Goal: Task Accomplishment & Management: Manage account settings

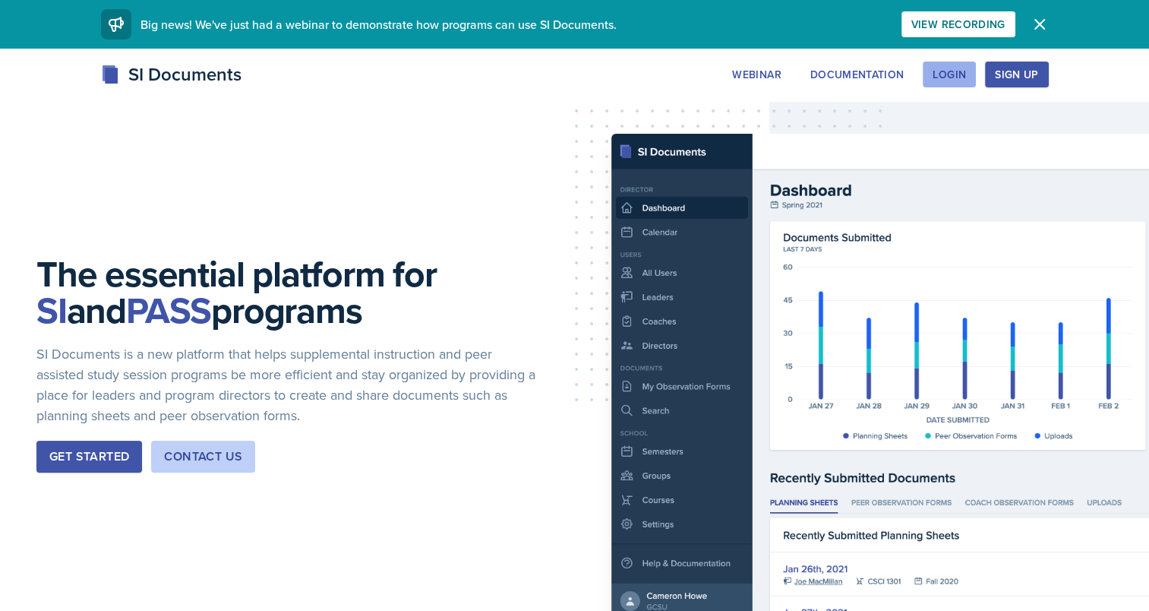
click at [948, 71] on div "Login" at bounding box center [949, 74] width 33 height 12
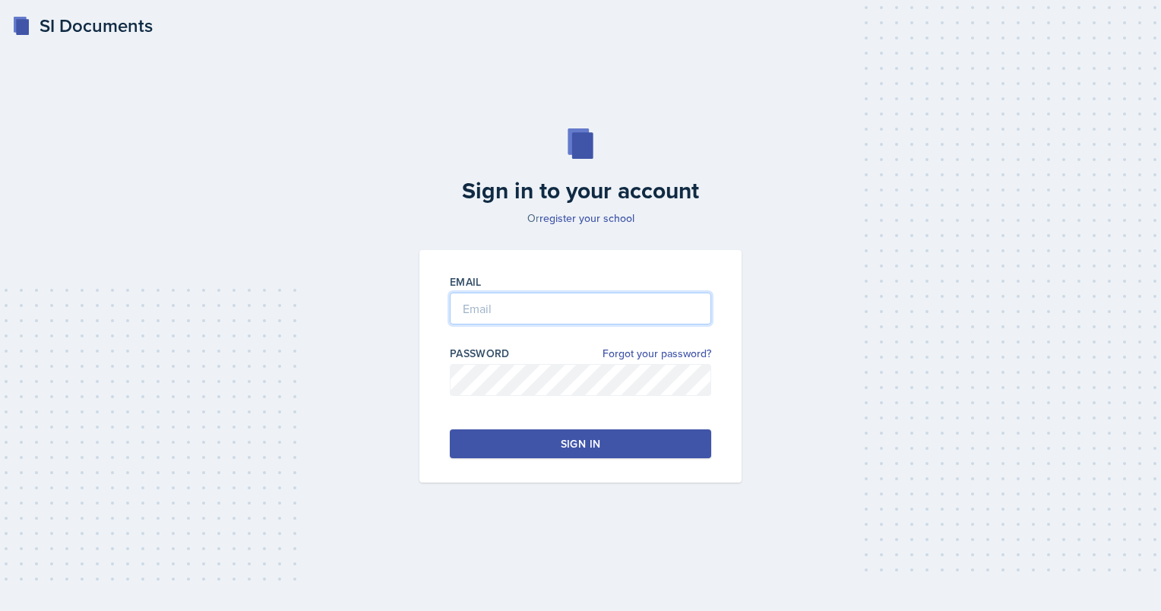
click at [510, 301] on input "email" at bounding box center [580, 308] width 261 height 32
type input "[EMAIL_ADDRESS][DOMAIN_NAME]"
click at [522, 447] on button "Sign in" at bounding box center [580, 443] width 261 height 29
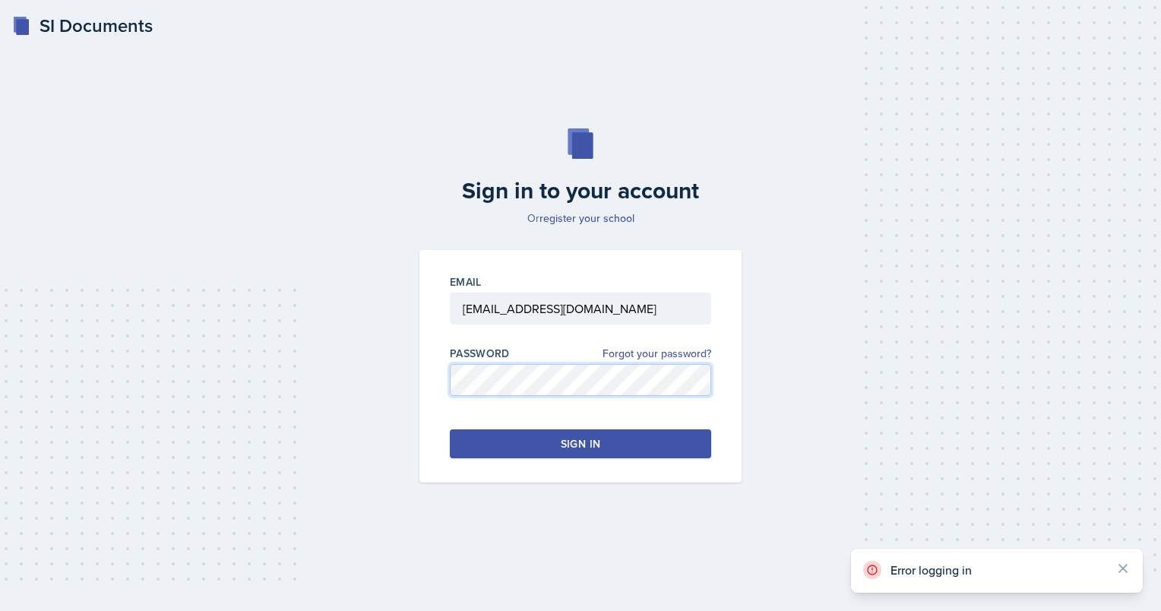
click at [342, 389] on div "Sign in to your account Or register your school Email gbuettne@students.kennesa…" at bounding box center [580, 305] width 1112 height 451
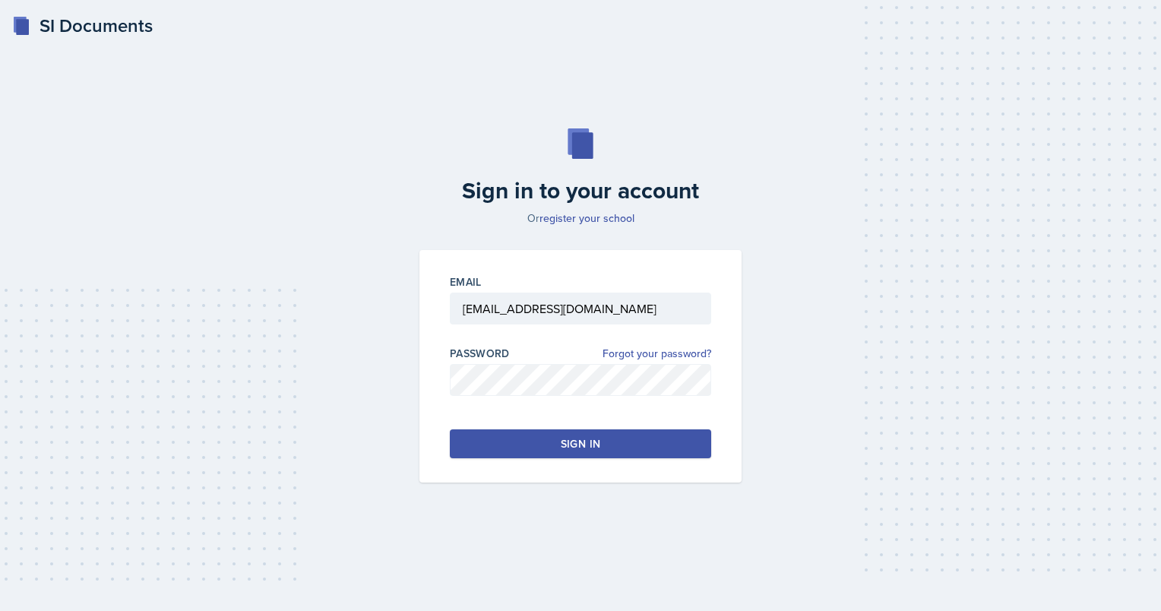
click at [515, 456] on button "Sign in" at bounding box center [580, 443] width 261 height 29
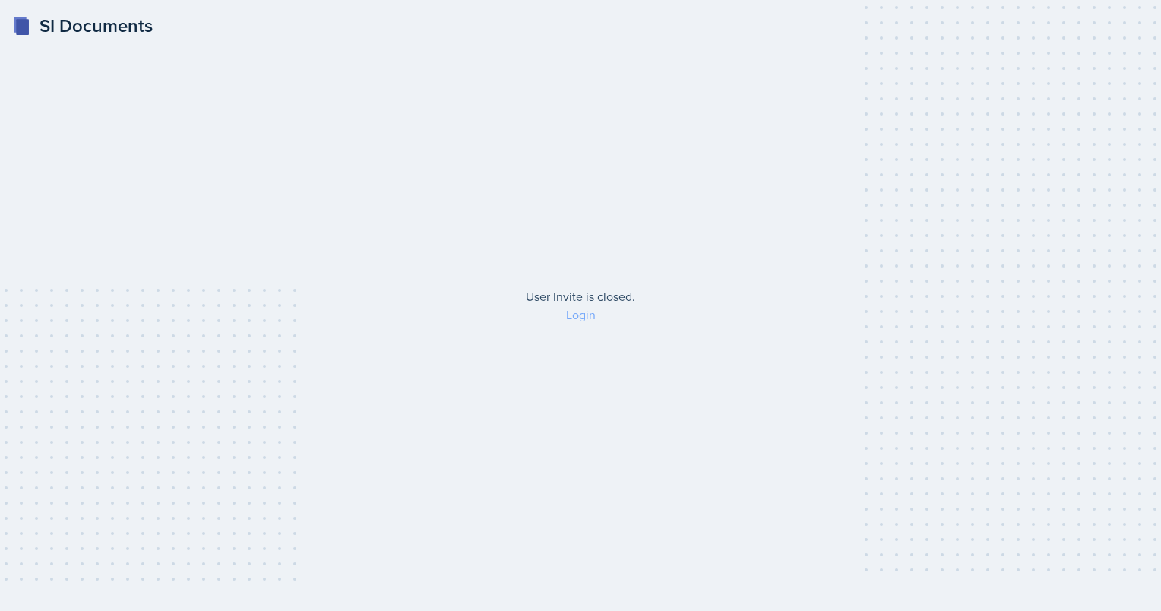
click at [577, 321] on link "Login" at bounding box center [581, 314] width 30 height 17
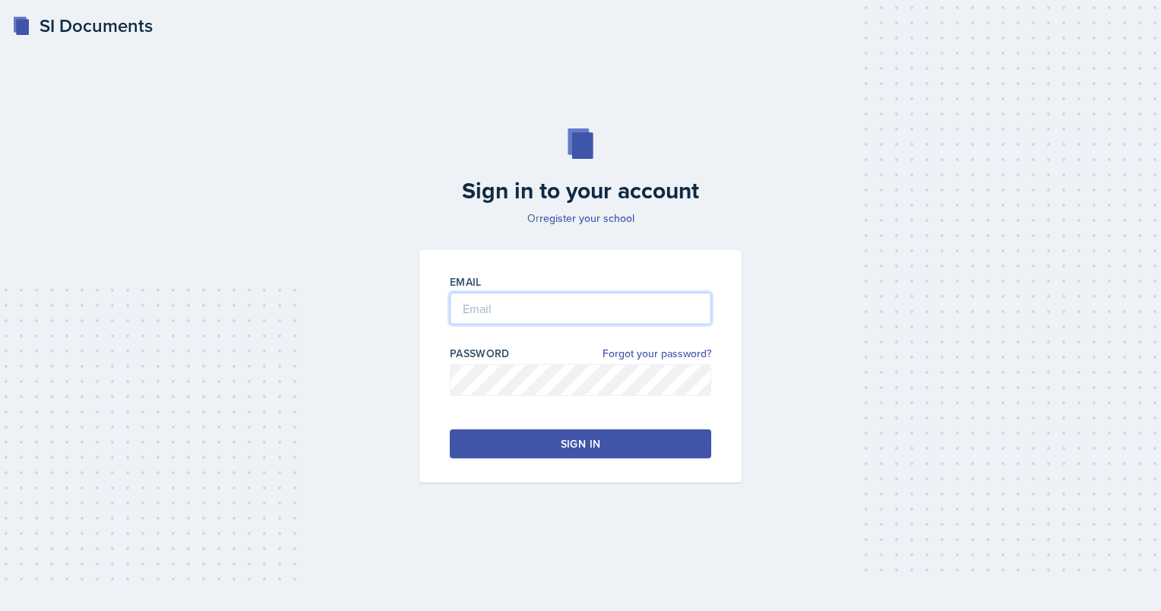
click at [502, 308] on input "email" at bounding box center [580, 308] width 261 height 32
type input "[EMAIL_ADDRESS][DOMAIN_NAME]"
click at [622, 453] on button "Sign in" at bounding box center [580, 443] width 261 height 29
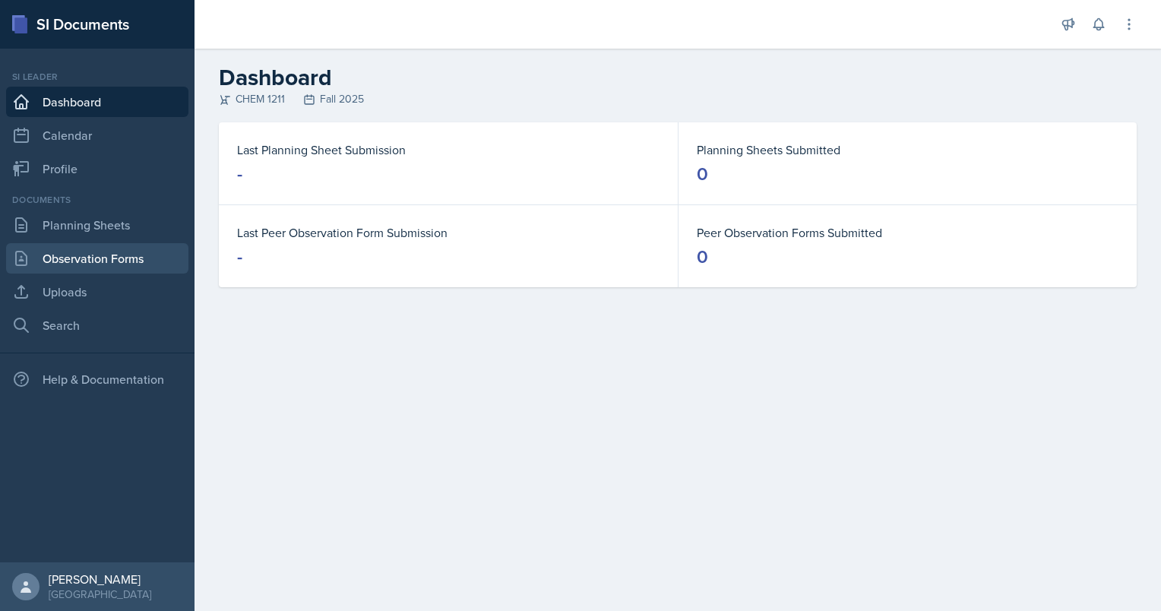
click at [52, 257] on link "Observation Forms" at bounding box center [97, 258] width 182 height 30
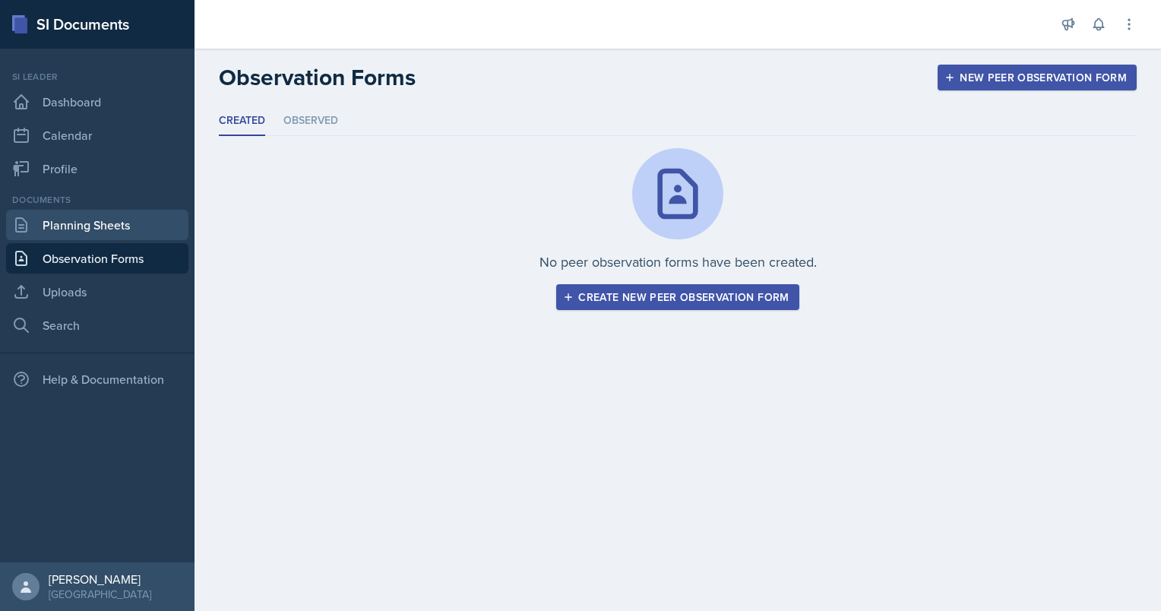
click at [109, 228] on link "Planning Sheets" at bounding box center [97, 225] width 182 height 30
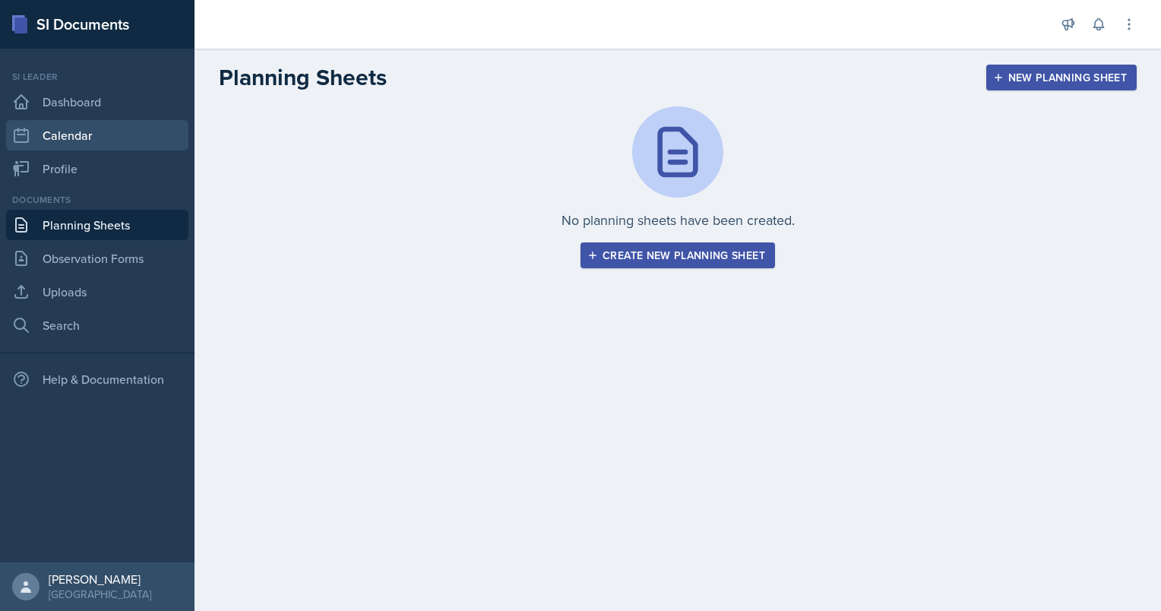
click at [93, 128] on link "Calendar" at bounding box center [97, 135] width 182 height 30
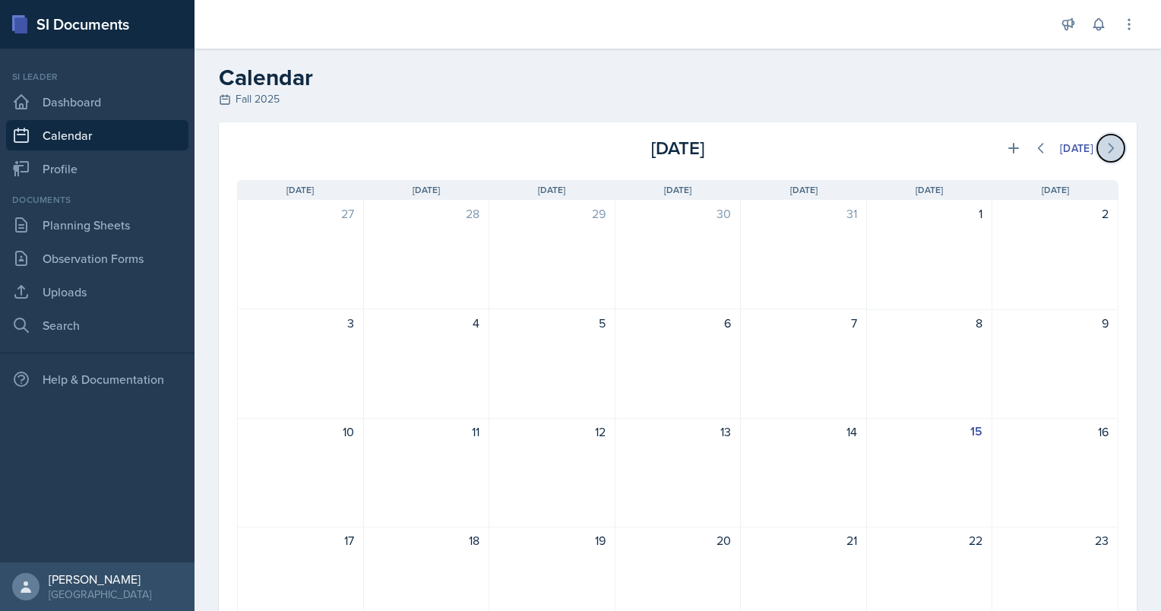
click at [1105, 147] on icon at bounding box center [1110, 148] width 15 height 15
click at [1106, 155] on icon at bounding box center [1110, 148] width 15 height 15
click at [1033, 145] on icon at bounding box center [1040, 148] width 15 height 15
click at [900, 13] on div at bounding box center [625, 24] width 836 height 49
